Goal: Task Accomplishment & Management: Manage account settings

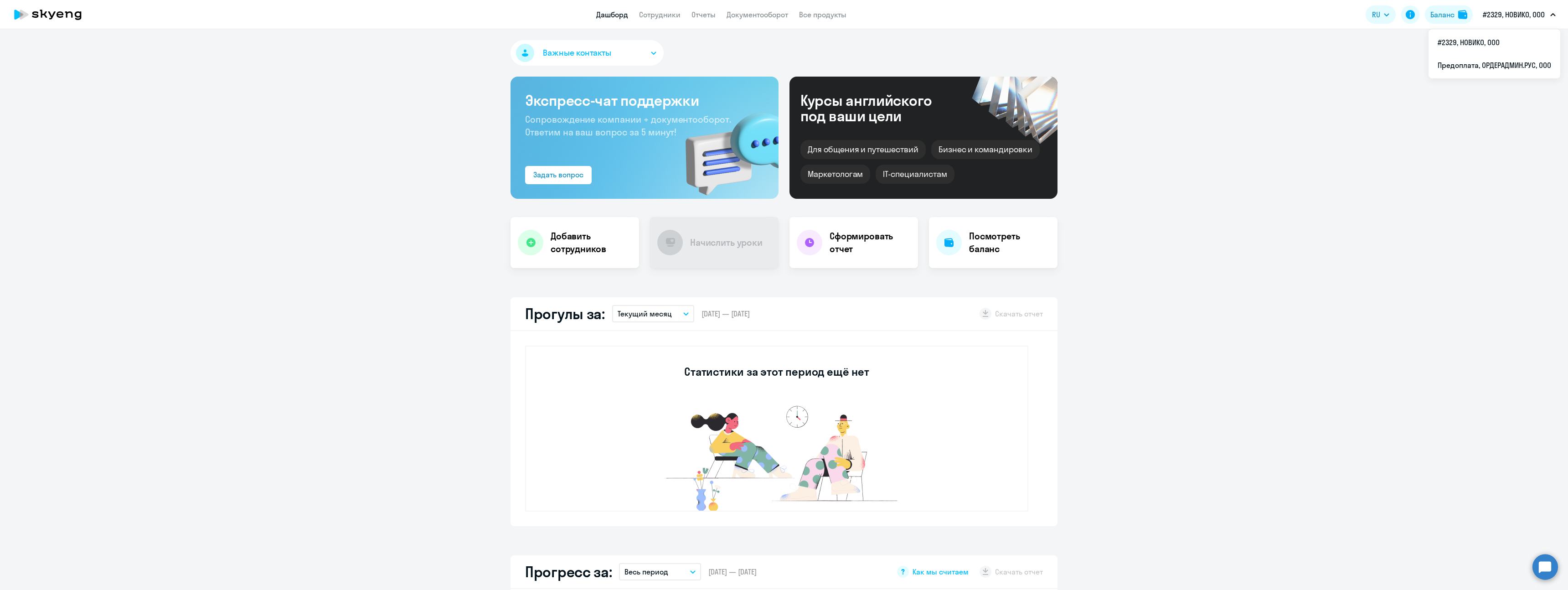
click at [1514, 12] on p "#2329, НОВИКО, ООО" at bounding box center [1514, 15] width 62 height 11
click at [1502, 60] on li "Предоплата, ОРДЕРАДМИН.РУС, ООО" at bounding box center [1494, 65] width 131 height 23
click at [1424, 17] on div "Баланс" at bounding box center [1421, 15] width 24 height 11
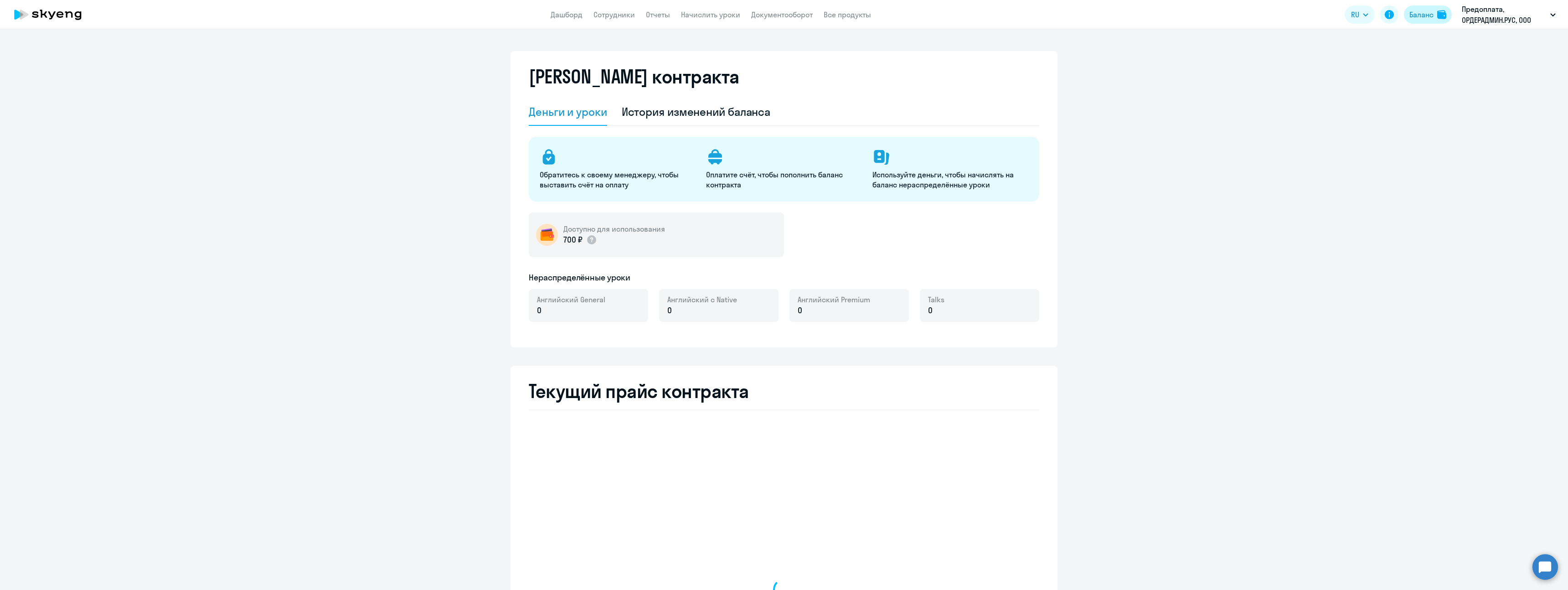
select select "english_adult_not_native_speaker"
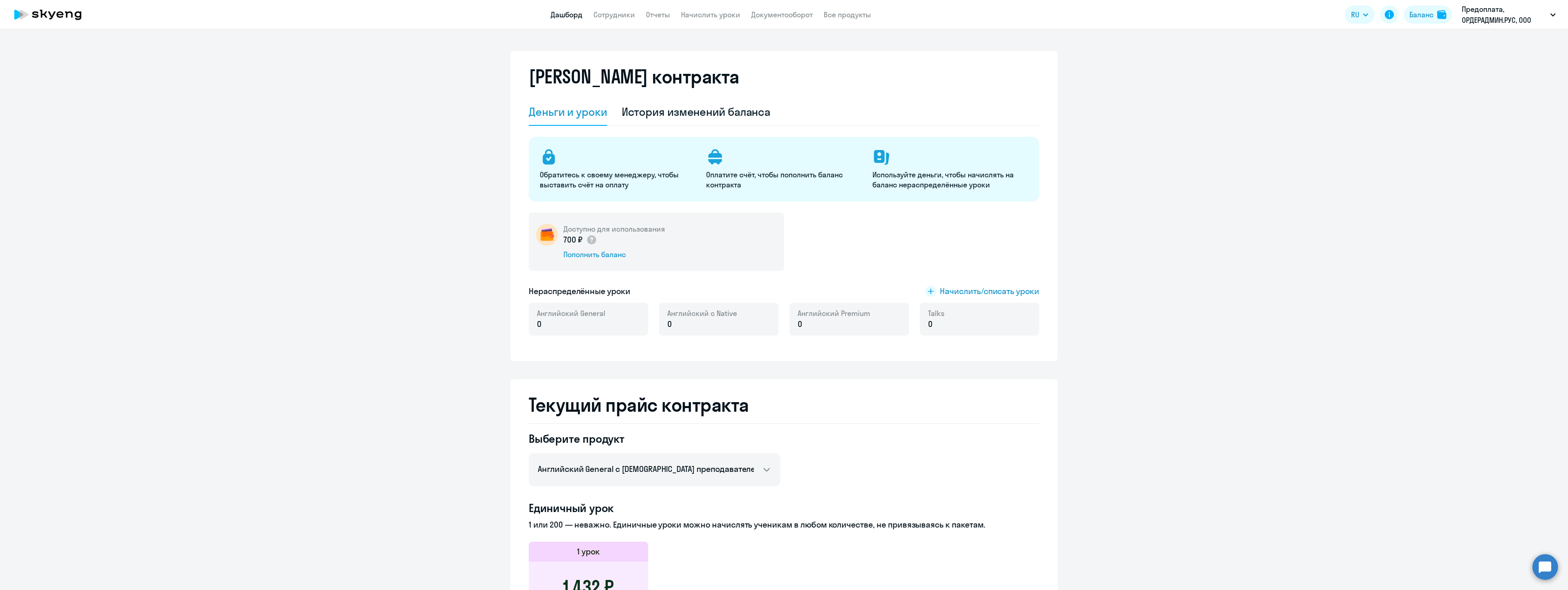
click at [564, 14] on link "Дашборд" at bounding box center [567, 14] width 32 height 9
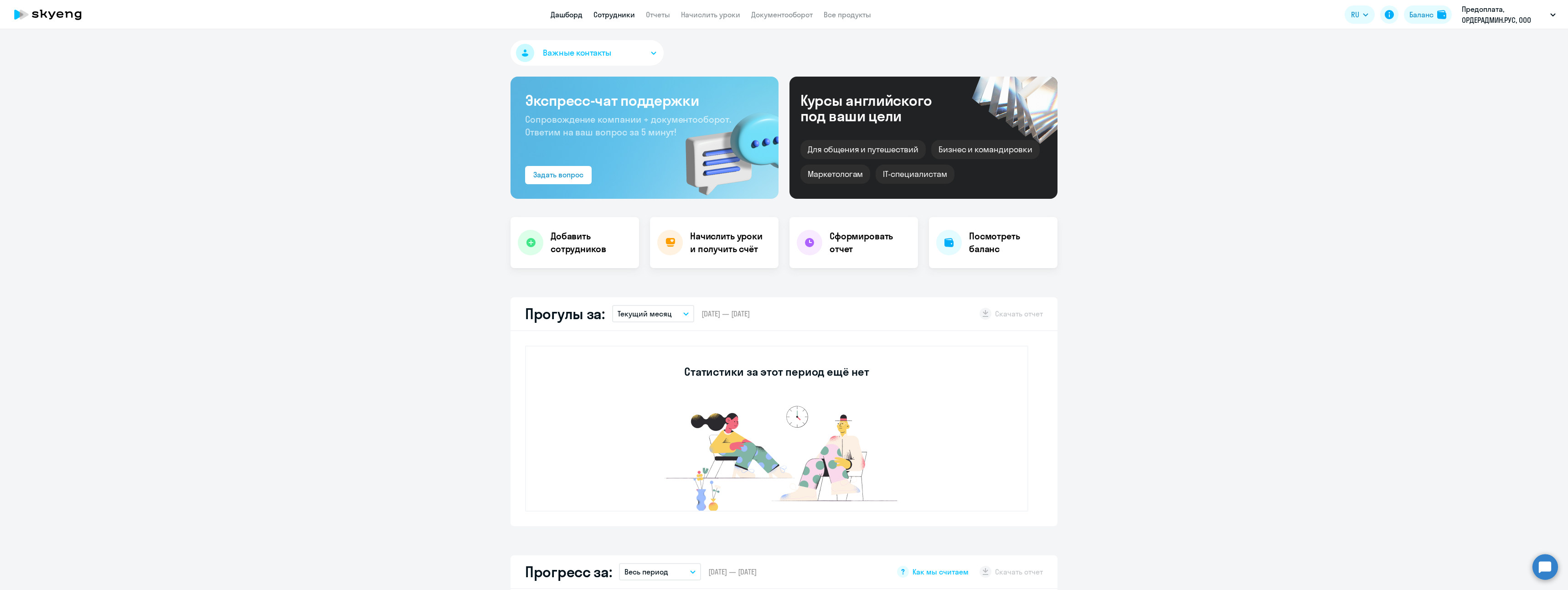
click at [611, 10] on link "Сотрудники" at bounding box center [614, 14] width 41 height 9
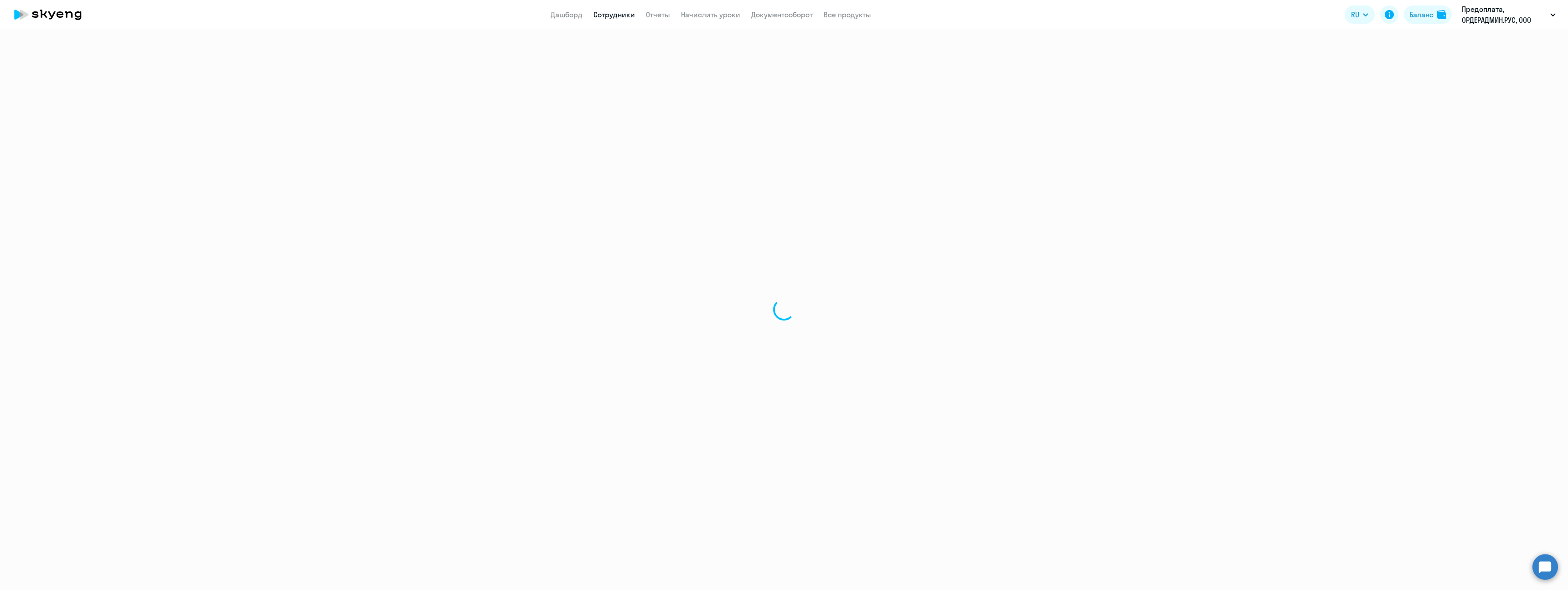
select select "30"
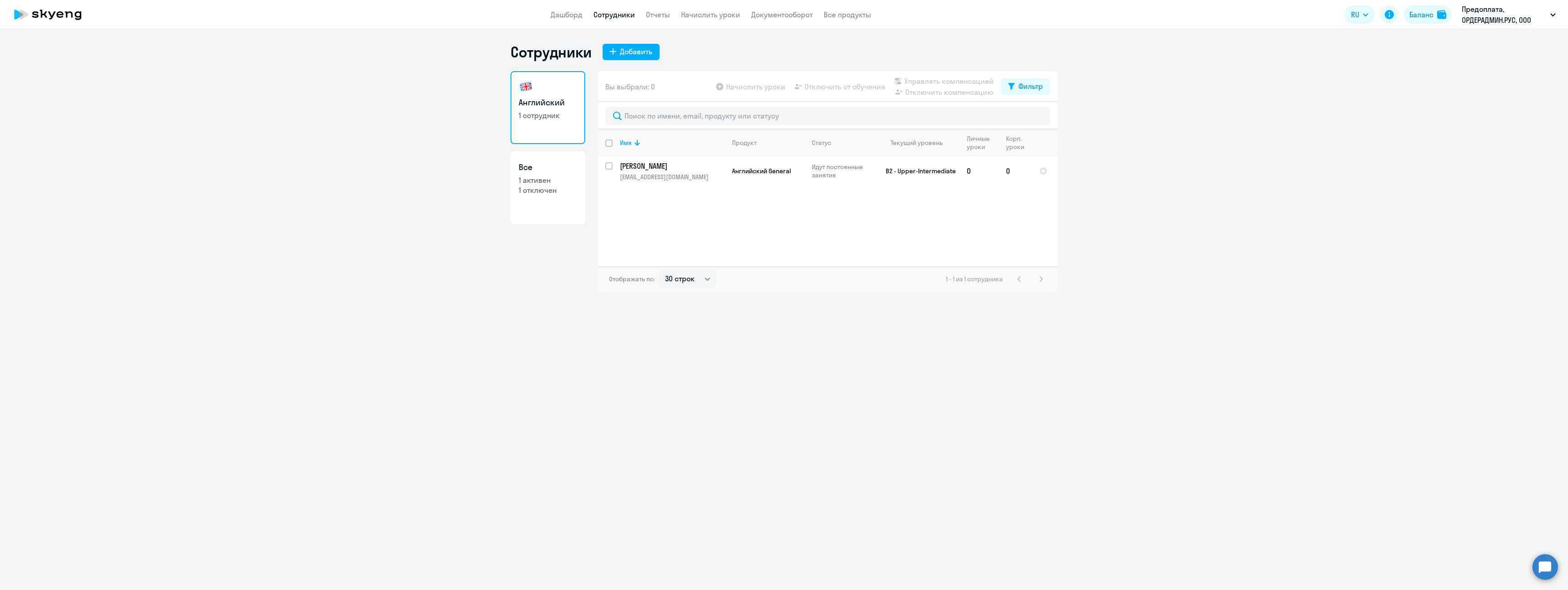
click at [643, 13] on nav "Дашборд Сотрудники Отчеты Начислить уроки Документооборот Все продукты" at bounding box center [711, 15] width 320 height 12
click at [654, 15] on link "Отчеты" at bounding box center [658, 14] width 24 height 9
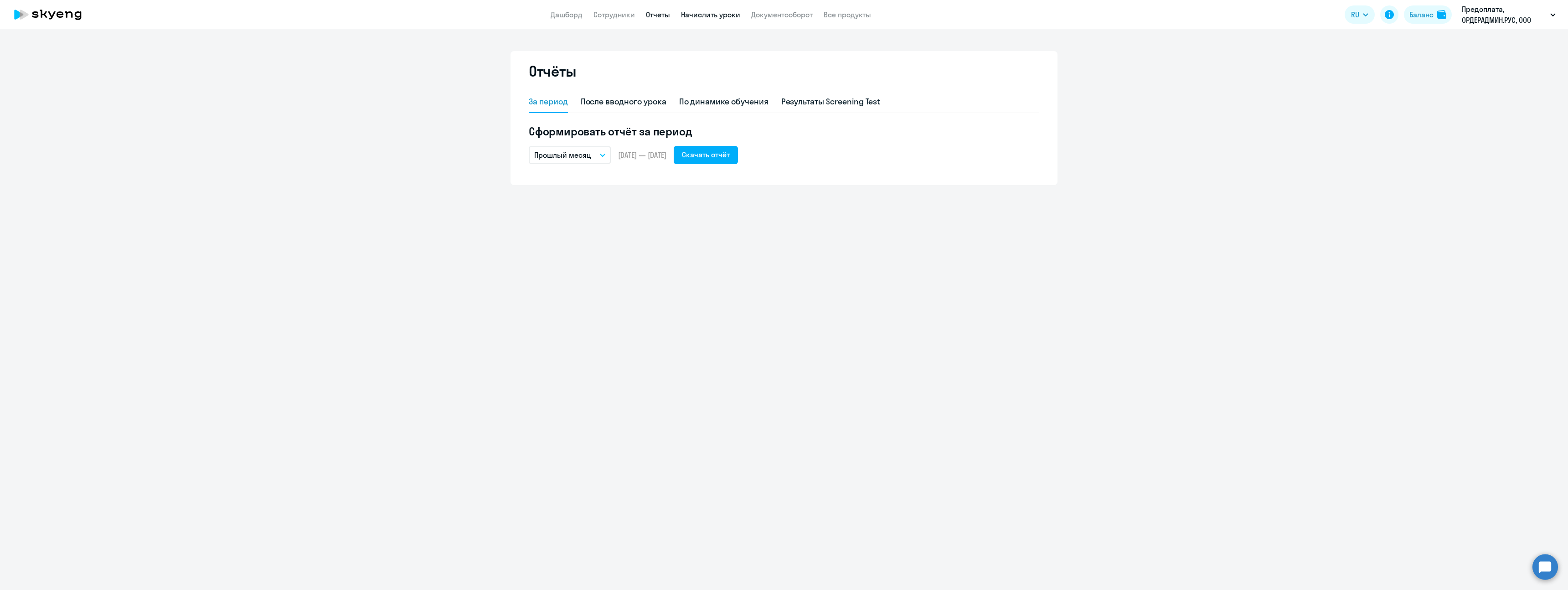
click at [696, 15] on link "Начислить уроки" at bounding box center [710, 14] width 59 height 9
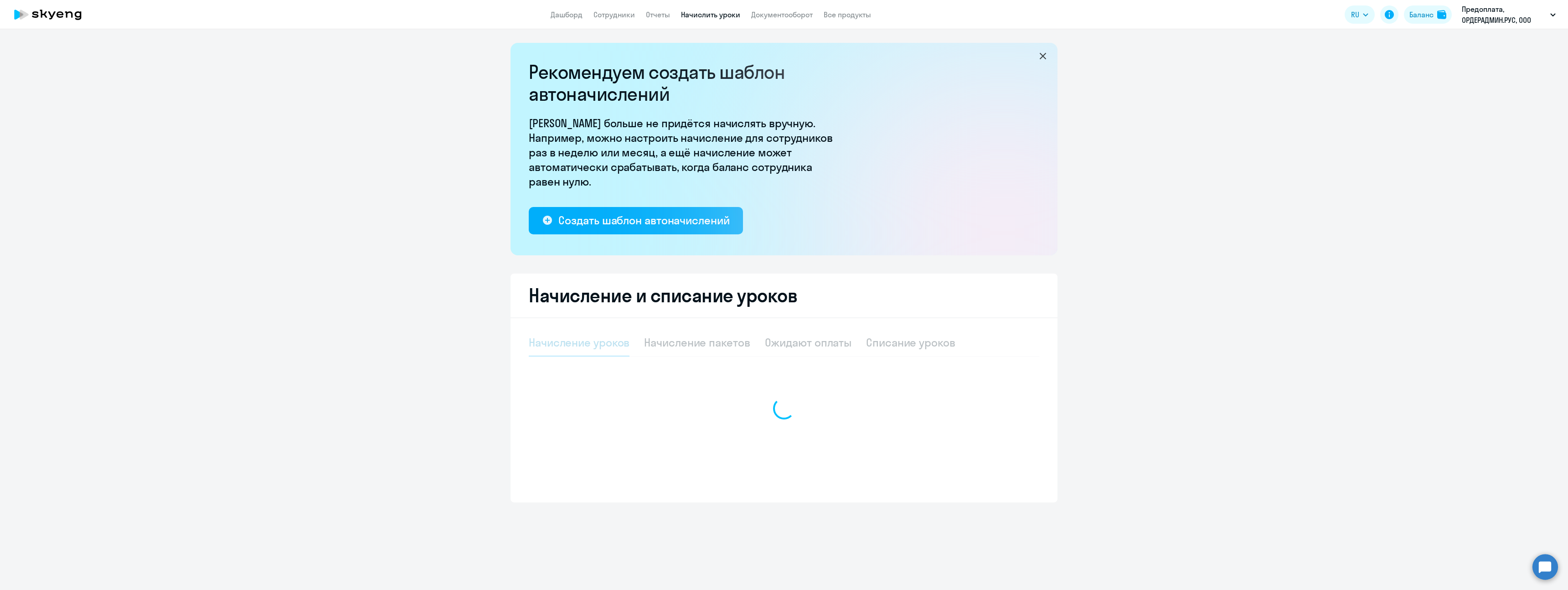
select select "10"
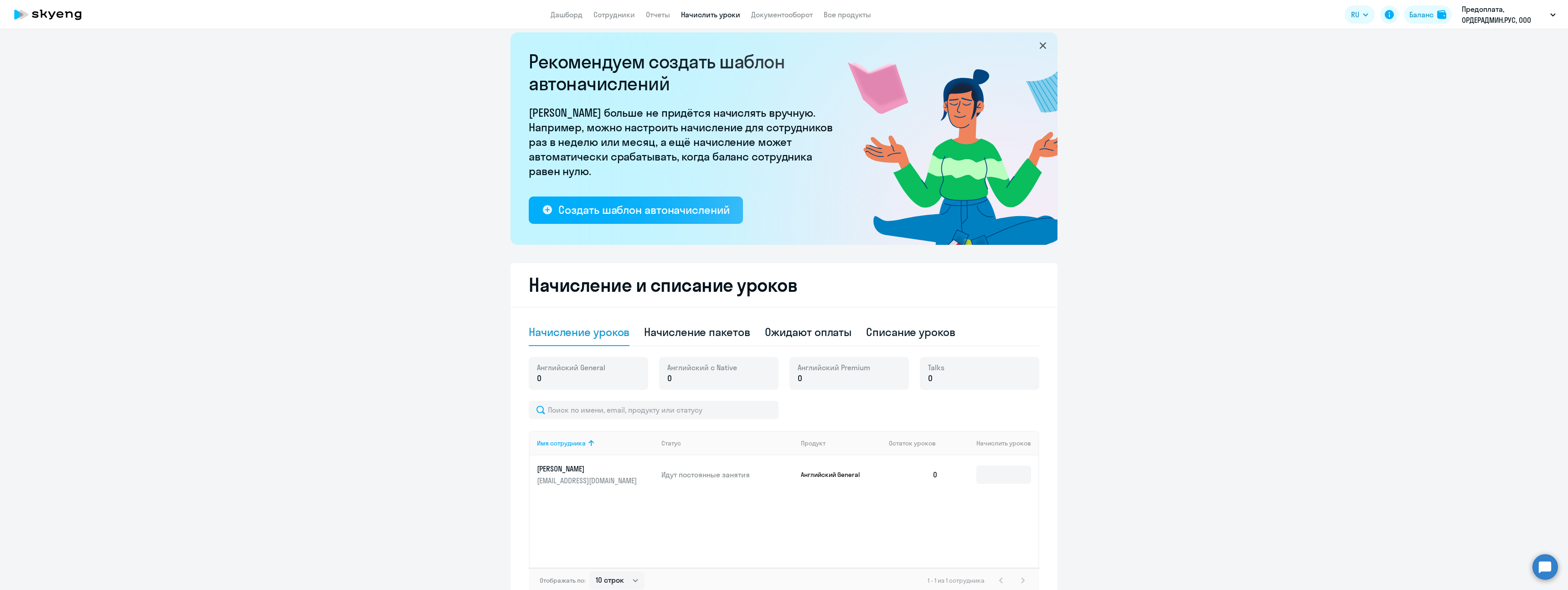
scroll to position [65, 0]
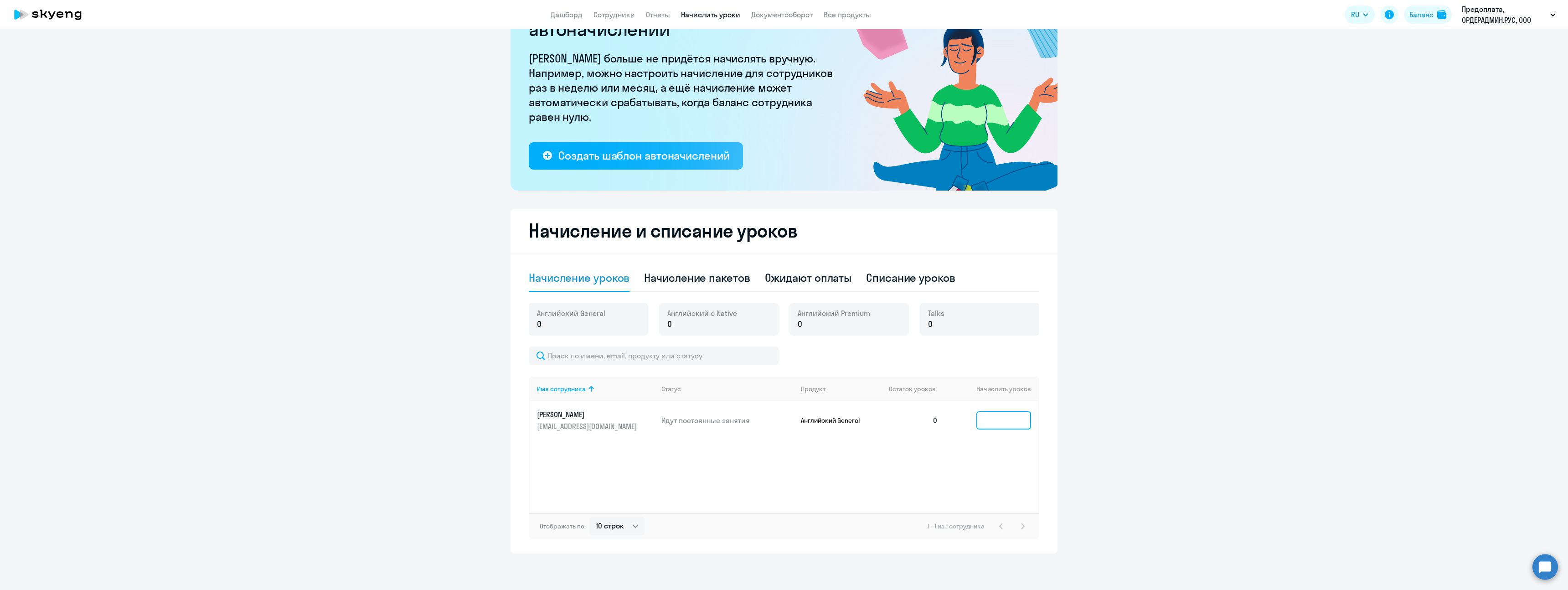
click at [981, 420] on input at bounding box center [1004, 420] width 55 height 18
click at [832, 283] on div "Ожидают оплаты" at bounding box center [808, 278] width 87 height 15
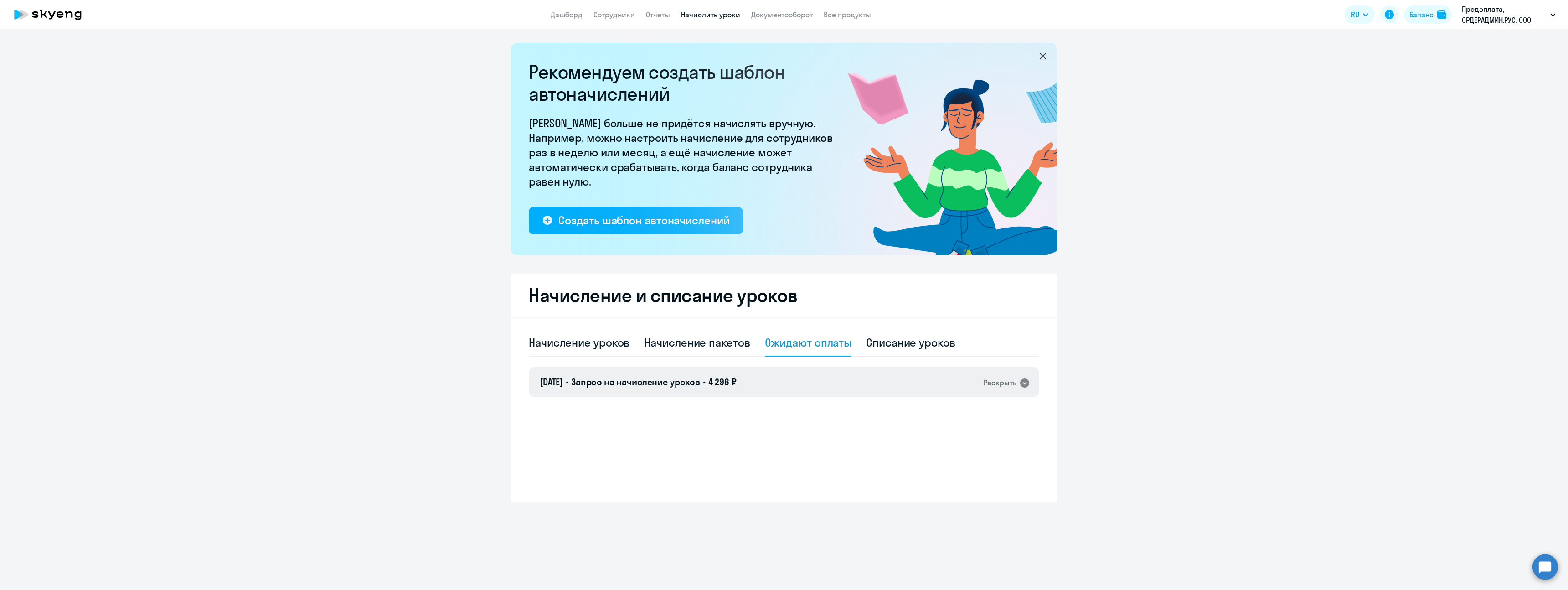
click at [934, 384] on div "[DATE] • Запрос на начисление уроков • 4 296 ₽ Раскрыть" at bounding box center [784, 382] width 511 height 29
click at [1161, 377] on ng-component "Рекомендуем создать шаблон автоначислений Уроки больше не придётся начислять вр…" at bounding box center [784, 274] width 1568 height 463
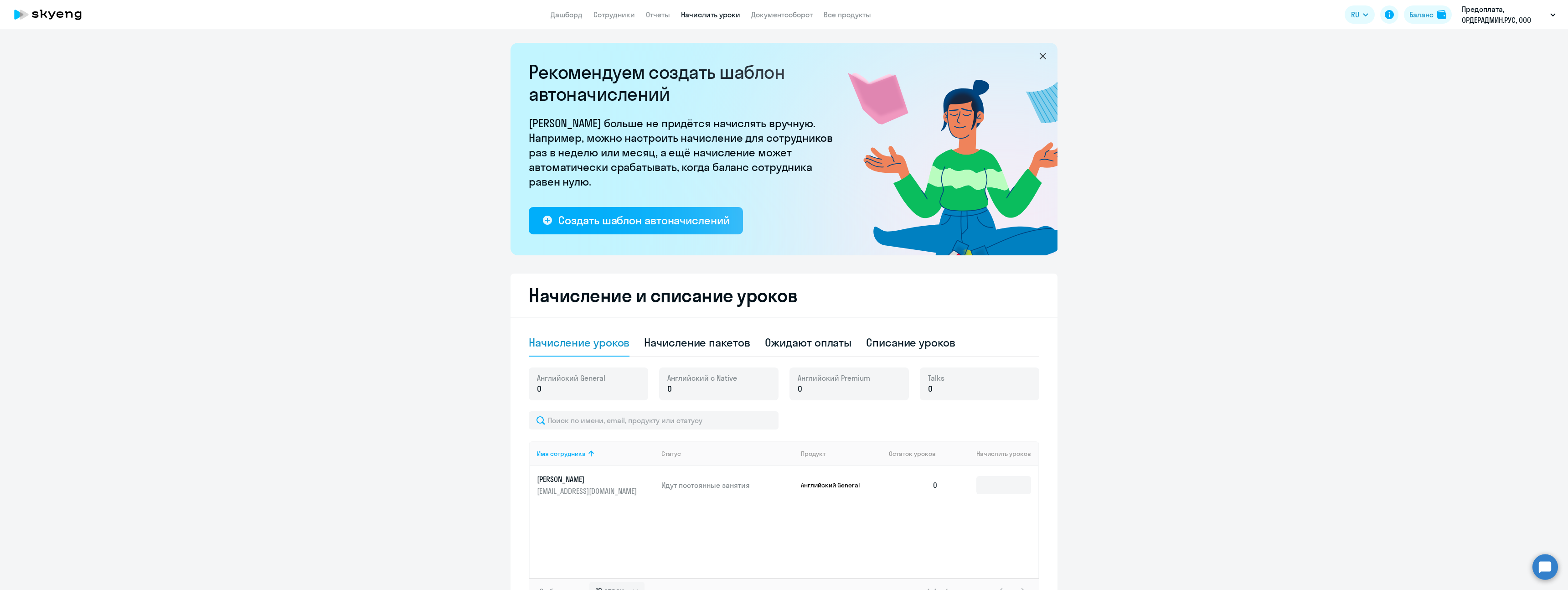
select select "10"
click at [788, 342] on div "Ожидают оплаты" at bounding box center [808, 342] width 87 height 15
